Goal: Information Seeking & Learning: Find specific fact

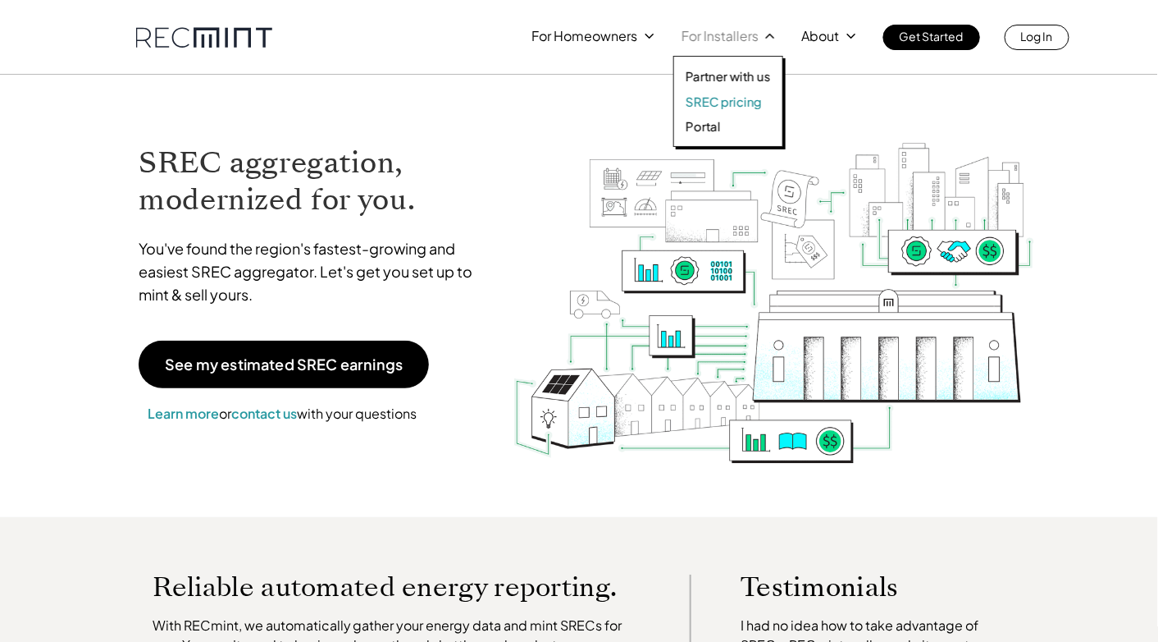
click at [726, 101] on p "SREC pricing" at bounding box center [724, 102] width 76 height 16
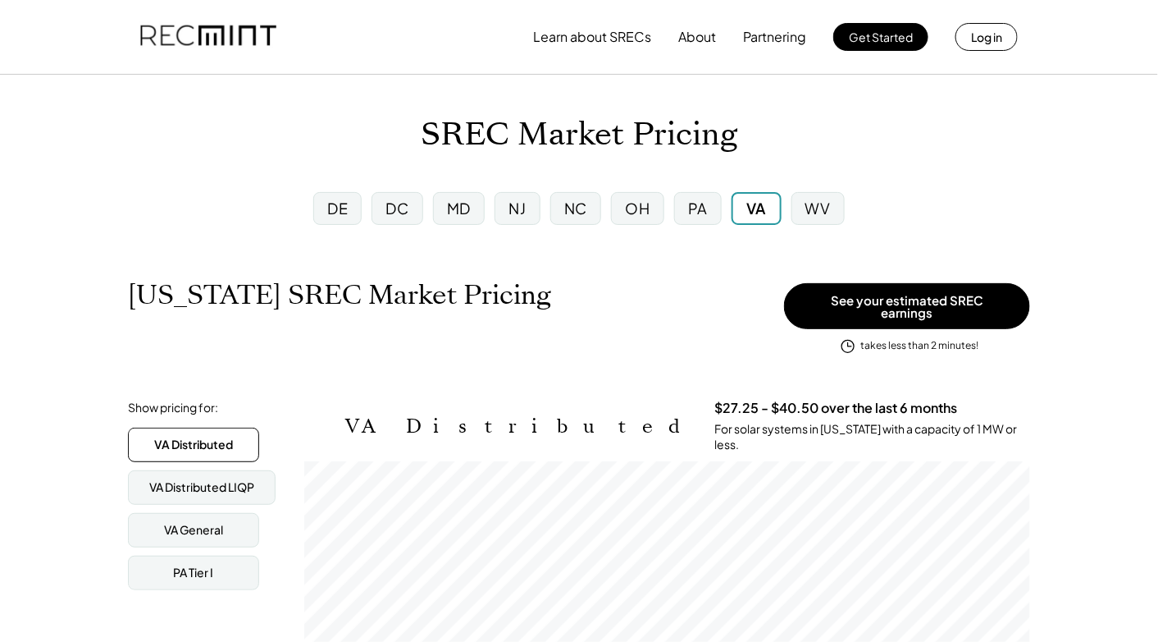
scroll to position [270, 726]
click at [458, 203] on div "MD" at bounding box center [459, 208] width 24 height 21
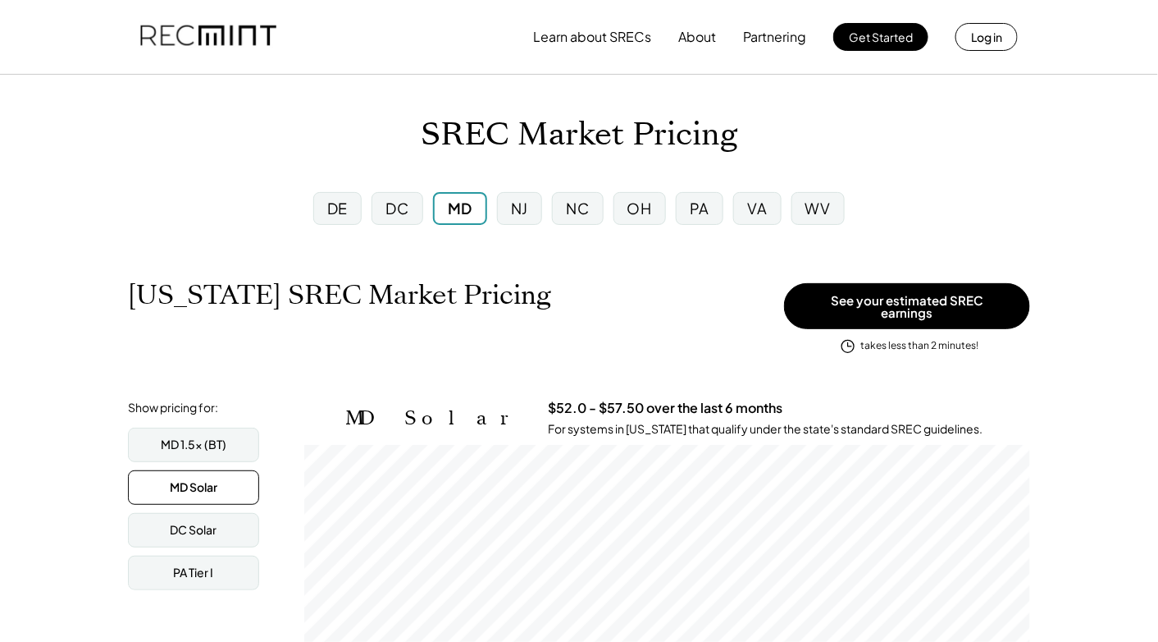
scroll to position [270, 726]
